Goal: Complete application form

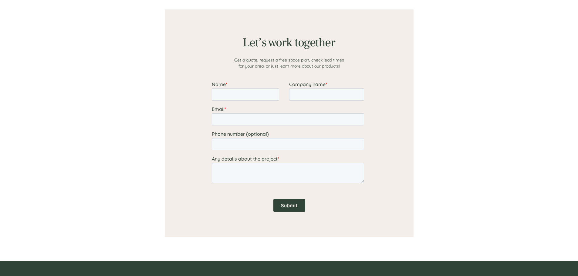
scroll to position [425, 0]
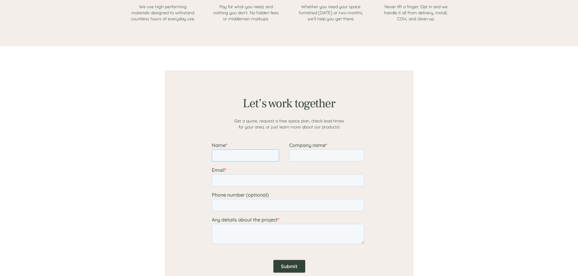
click at [247, 159] on input "Name *" at bounding box center [244, 156] width 67 height 12
type input "[PERSON_NAME]"
click at [303, 154] on input "Company name *" at bounding box center [326, 156] width 75 height 12
type input "[PERSON_NAME]"
click at [291, 181] on input "Email *" at bounding box center [287, 180] width 152 height 12
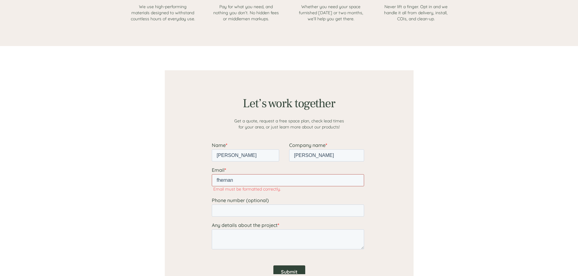
type input "[EMAIL_ADDRESS][PERSON_NAME][DOMAIN_NAME]"
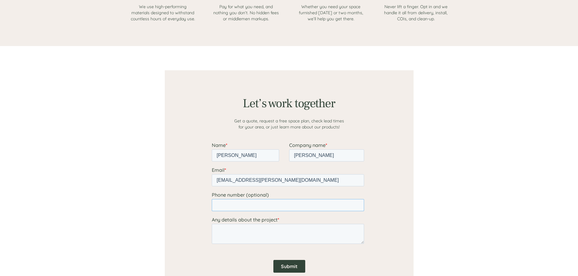
click at [261, 205] on input "Phone number (optional)" at bounding box center [287, 205] width 152 height 12
type input "7048757944"
click at [242, 234] on textarea "Any details about the project *" at bounding box center [287, 234] width 152 height 20
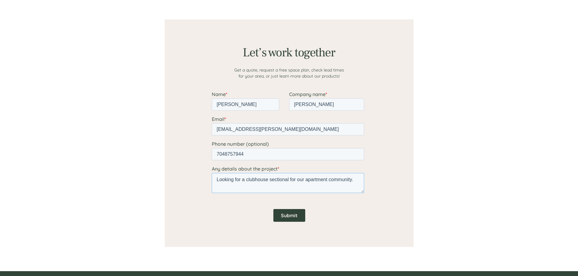
scroll to position [485, 0]
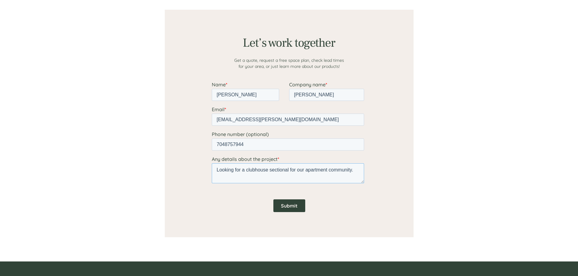
type textarea "Looking for a clubhouse sectional for our apartment community."
click at [289, 209] on input "Submit" at bounding box center [289, 206] width 32 height 13
